Goal: Task Accomplishment & Management: Manage account settings

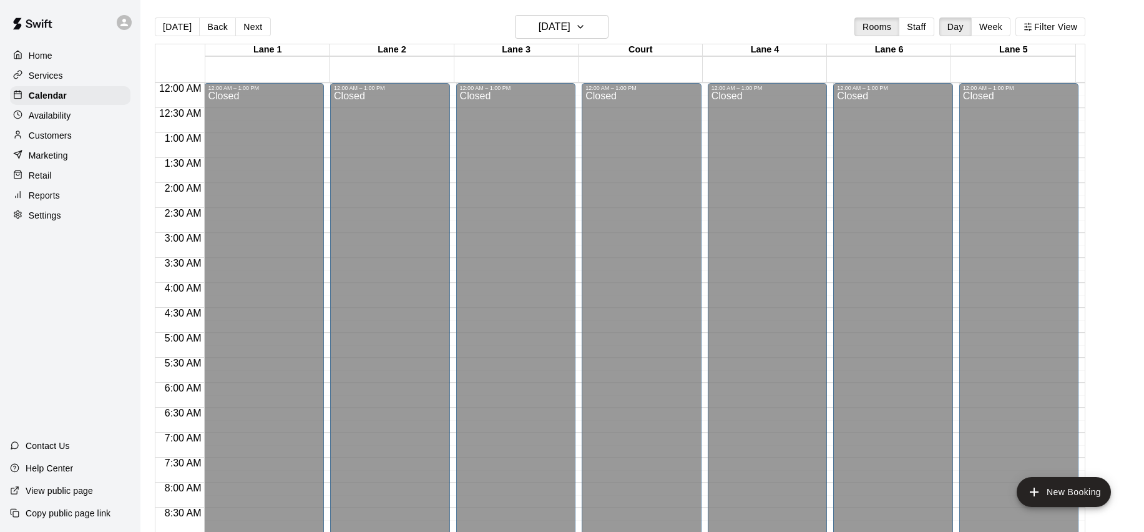
scroll to position [700, 0]
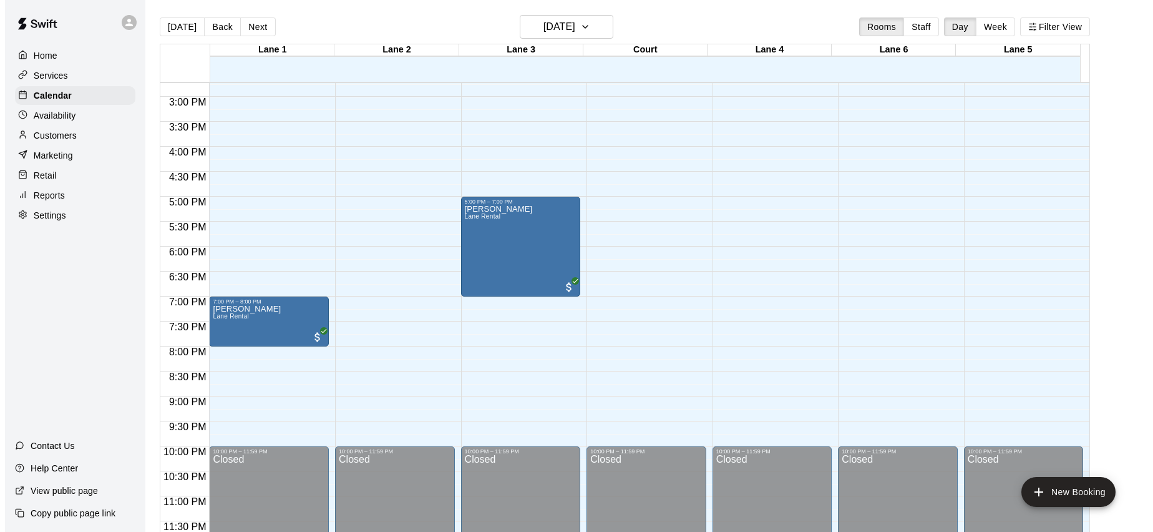
scroll to position [20, 0]
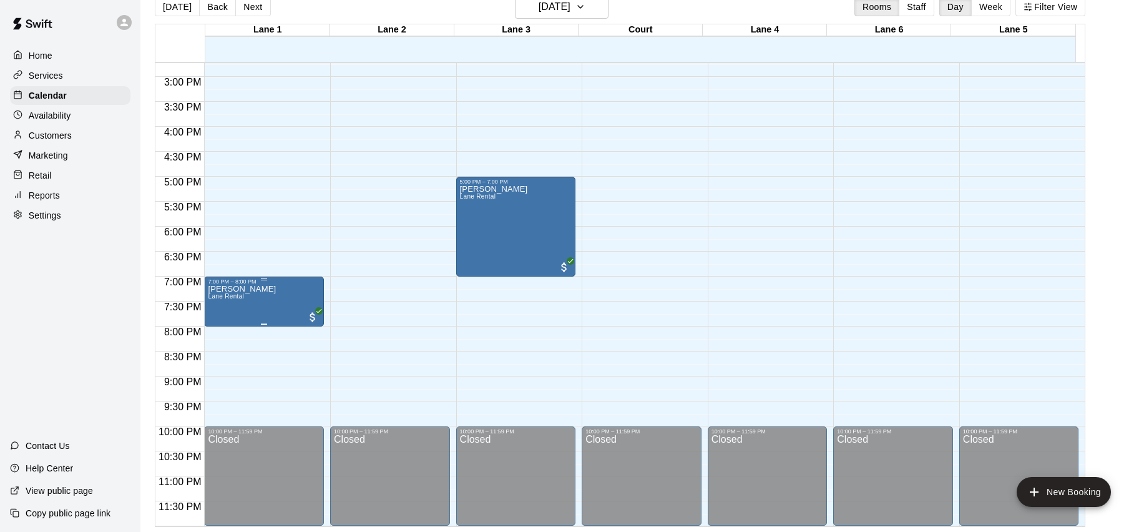
click at [240, 289] on p "[PERSON_NAME]" at bounding box center [242, 289] width 68 height 0
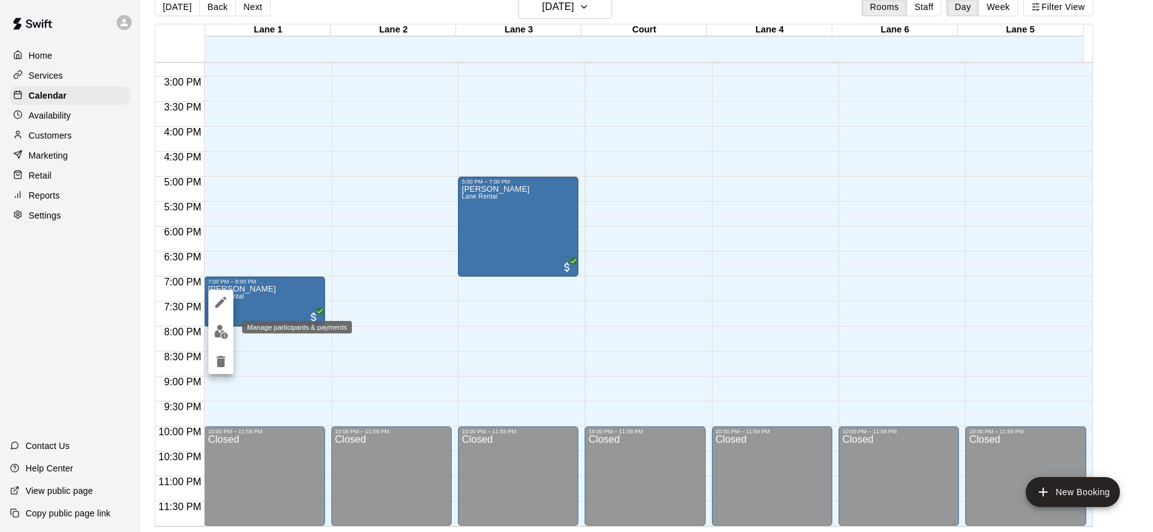
click at [223, 328] on img "edit" at bounding box center [221, 332] width 14 height 14
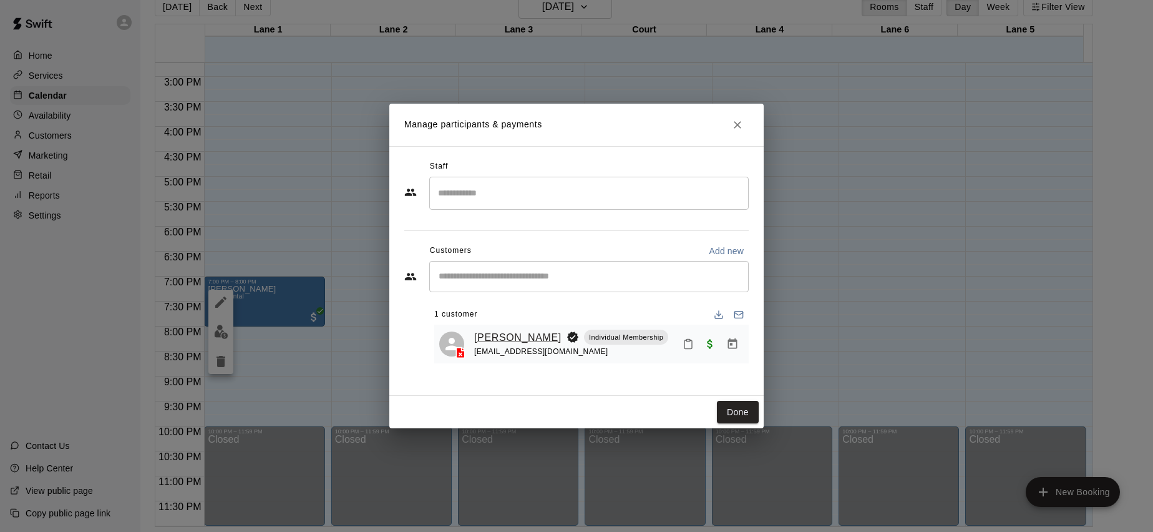
click at [499, 338] on link "[PERSON_NAME]" at bounding box center [517, 338] width 87 height 16
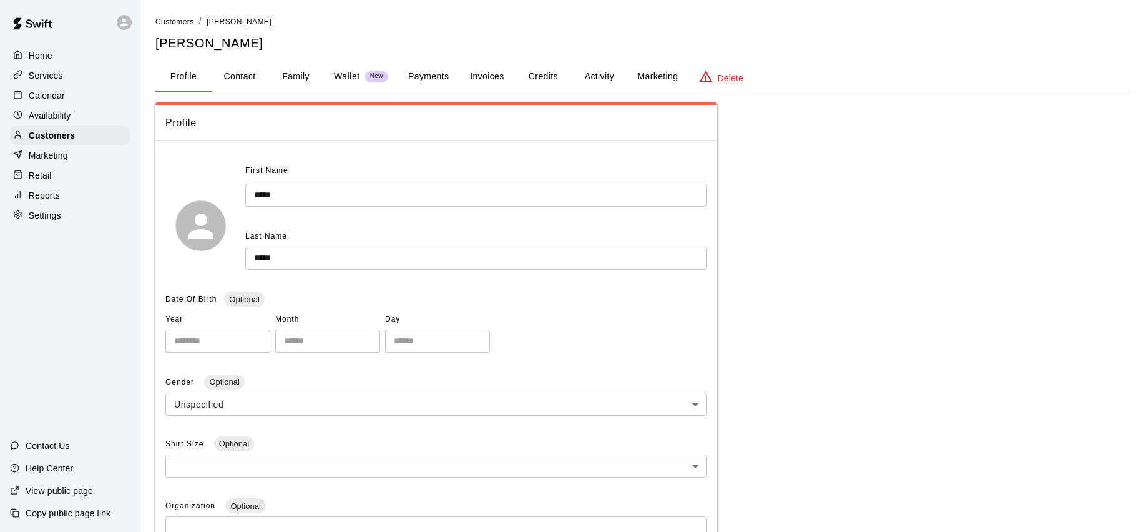
click at [436, 82] on button "Payments" at bounding box center [428, 77] width 61 height 30
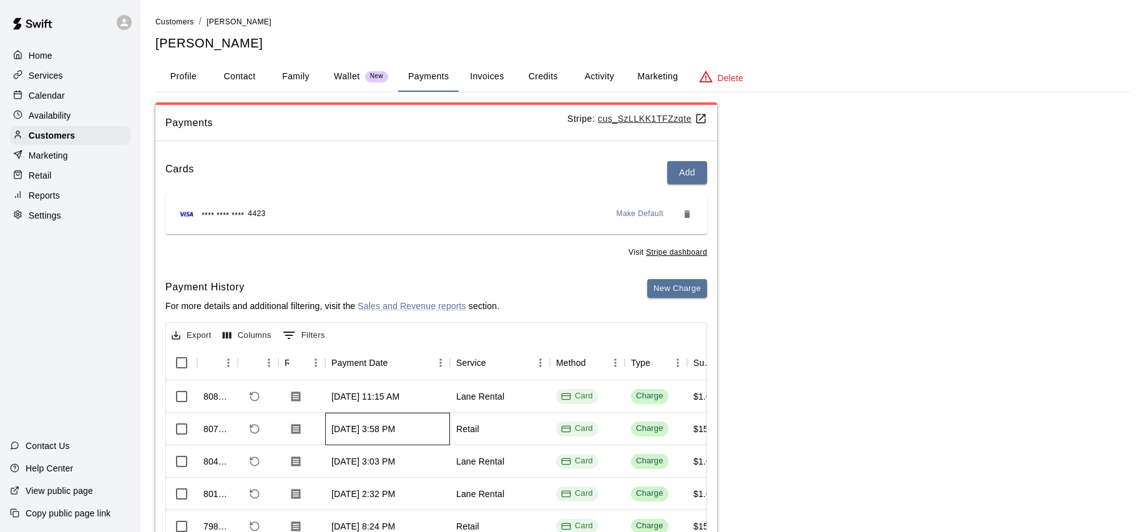
click at [374, 433] on div "[DATE] 3:58 PM" at bounding box center [387, 429] width 125 height 32
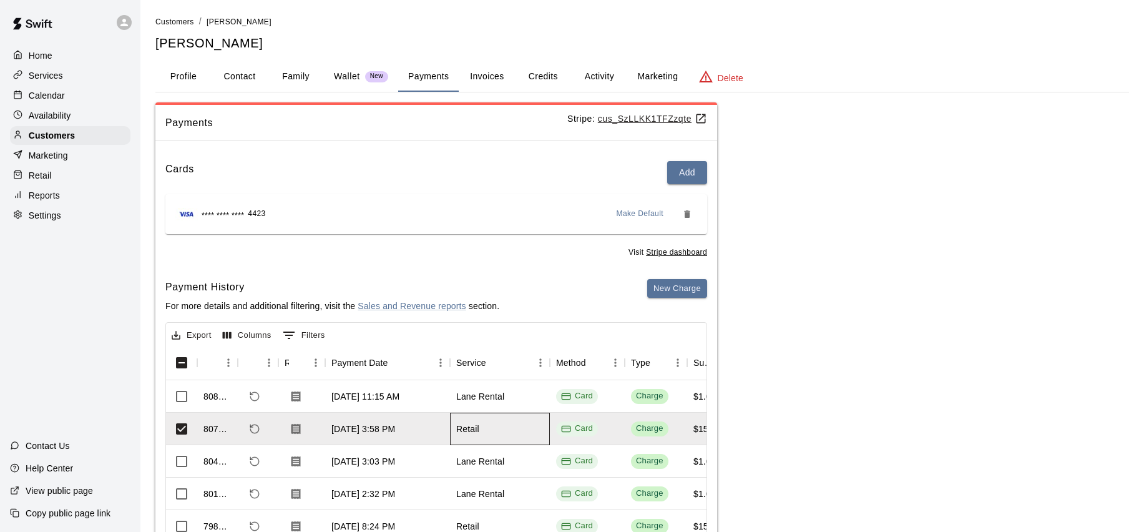
click at [515, 418] on div "Retail" at bounding box center [500, 429] width 100 height 32
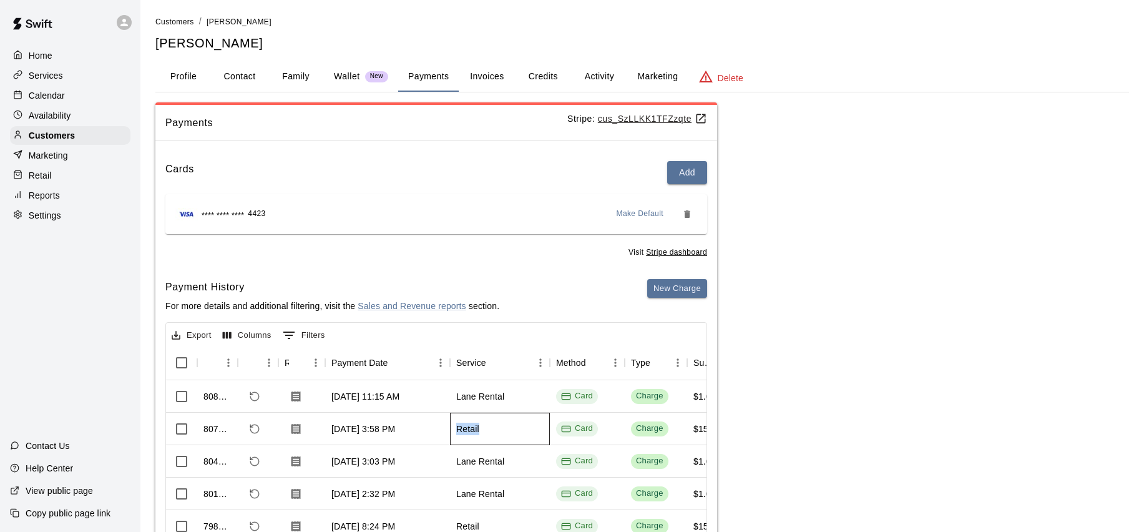
click at [515, 418] on div "Retail" at bounding box center [500, 429] width 100 height 32
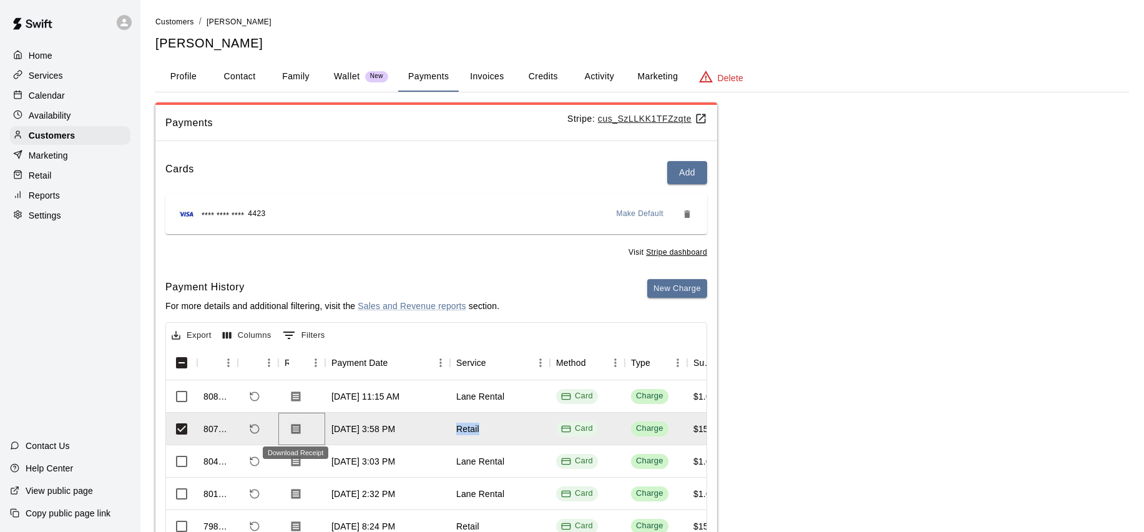
click at [293, 428] on icon "Download Receipt" at bounding box center [295, 428] width 9 height 11
click at [813, 212] on div "Payments Stripe: cus_SzLLKK1TFZzqte Cards Add **** **** **** 4423 Make Default …" at bounding box center [642, 354] width 974 height 504
click at [54, 91] on p "Calendar" at bounding box center [47, 95] width 36 height 12
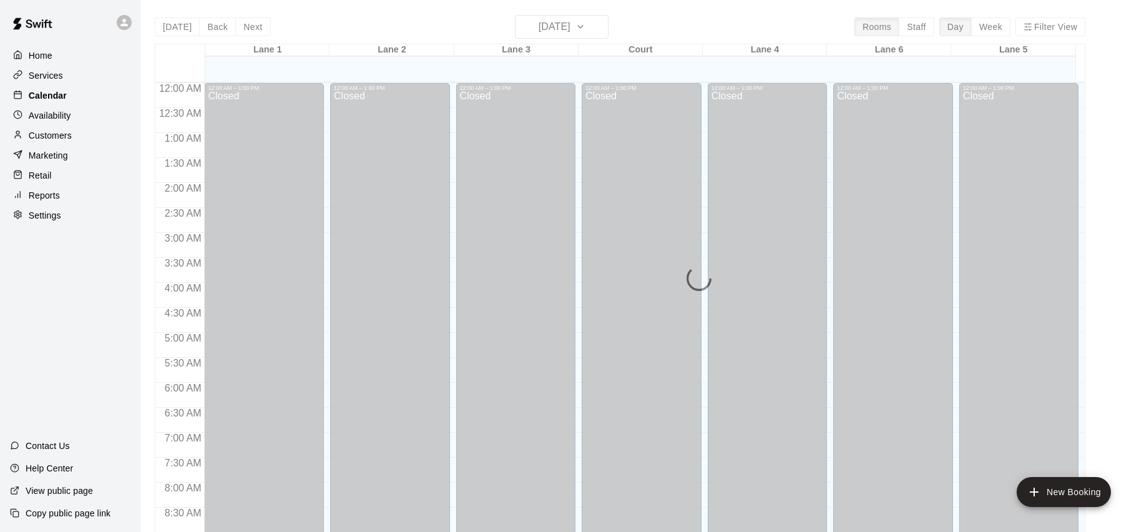
scroll to position [660, 0]
